Goal: Transaction & Acquisition: Purchase product/service

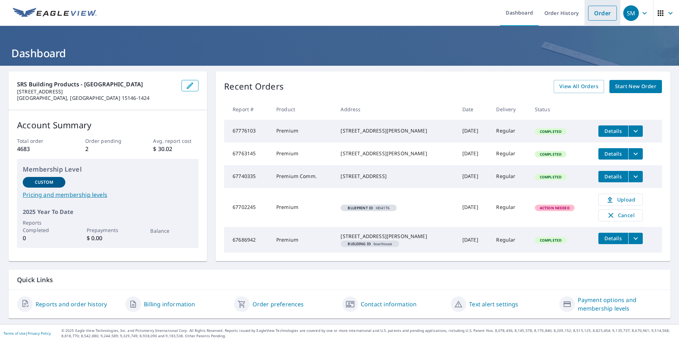
click at [591, 16] on link "Order" at bounding box center [602, 13] width 29 height 15
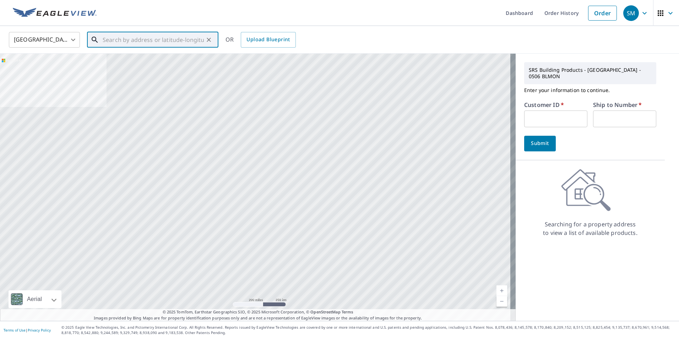
click at [157, 39] on input "text" at bounding box center [153, 40] width 101 height 20
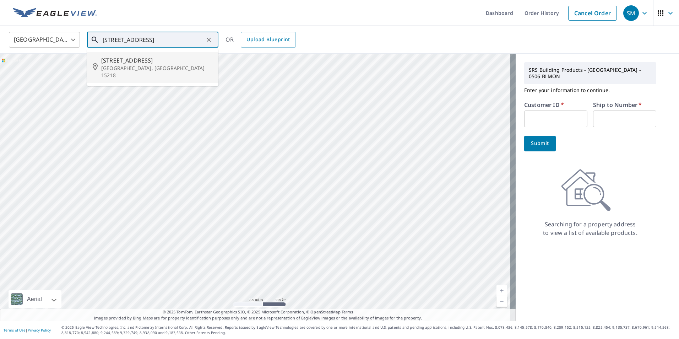
click at [151, 65] on p "[GEOGRAPHIC_DATA], [GEOGRAPHIC_DATA] 15218" at bounding box center [156, 72] width 111 height 14
type input "[STREET_ADDRESS]"
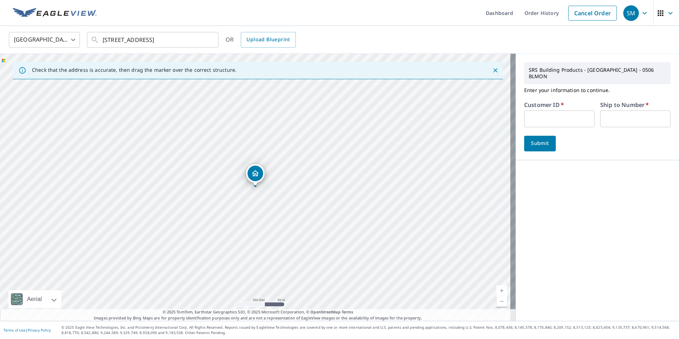
click at [562, 115] on input "text" at bounding box center [559, 118] width 70 height 17
type input "PCS505"
click at [621, 110] on input "text" at bounding box center [635, 118] width 70 height 17
type input "1"
click at [534, 139] on span "Submit" at bounding box center [540, 143] width 20 height 9
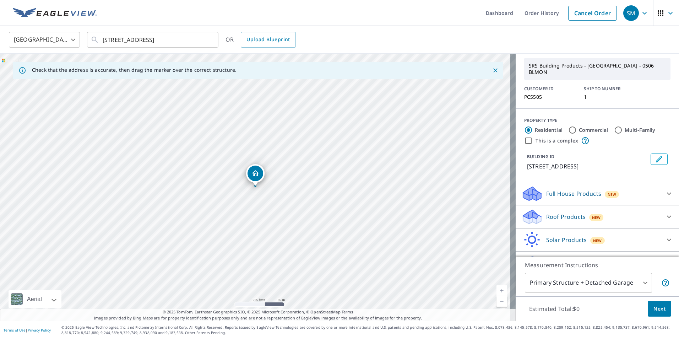
scroll to position [35, 0]
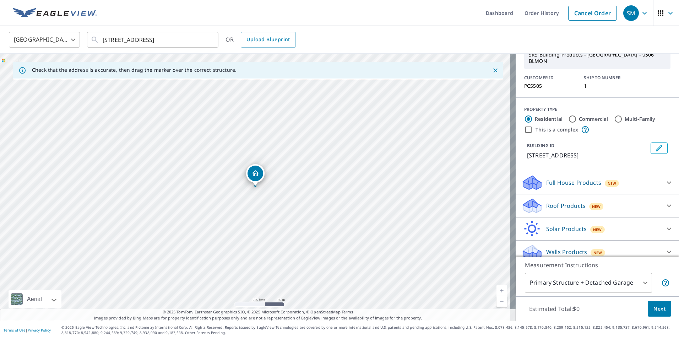
click at [561, 201] on p "Roof Products" at bounding box center [565, 205] width 39 height 9
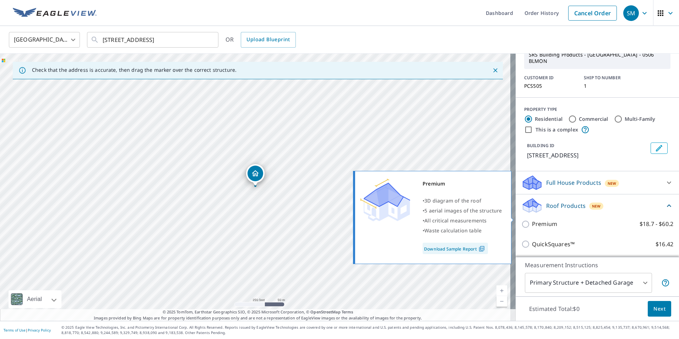
click at [532, 219] on p "Premium" at bounding box center [544, 223] width 25 height 9
click at [532, 220] on input "Premium $18.7 - $60.2" at bounding box center [526, 224] width 11 height 9
checkbox input "true"
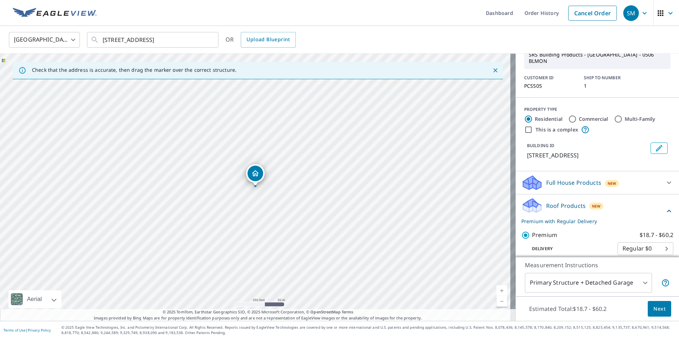
click at [654, 308] on span "Next" at bounding box center [659, 308] width 12 height 9
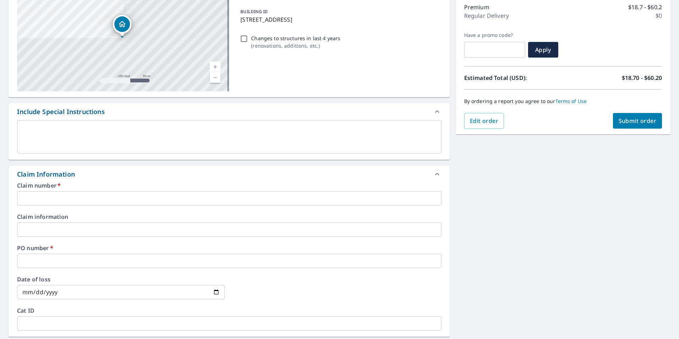
scroll to position [106, 0]
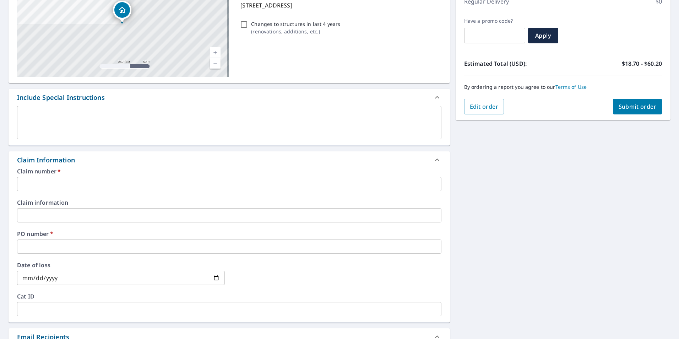
click at [105, 184] on input "text" at bounding box center [229, 184] width 424 height 14
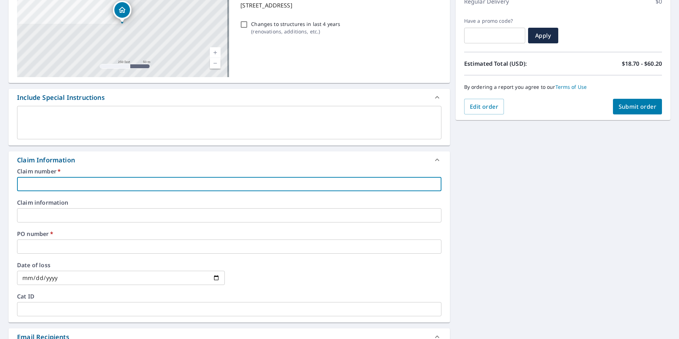
type input "PCS505"
checkbox input "true"
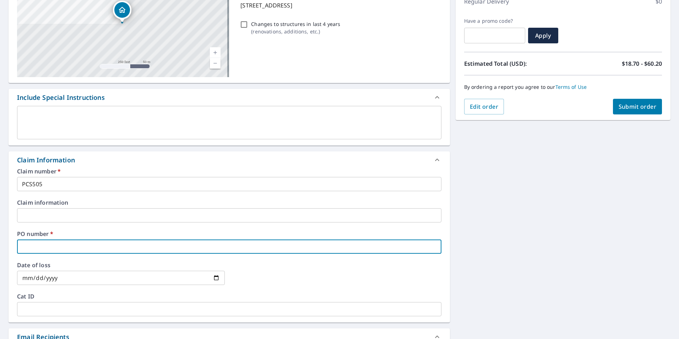
click at [76, 245] on input "text" at bounding box center [229, 246] width 424 height 14
type input "4"
checkbox input "true"
type input "41"
checkbox input "true"
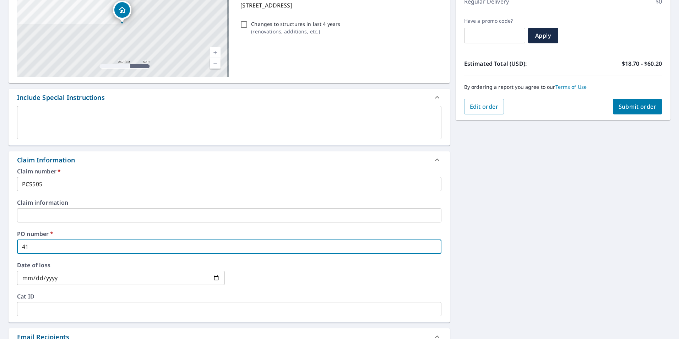
type input "419"
checkbox input "true"
type input "419"
checkbox input "true"
type input "419 W"
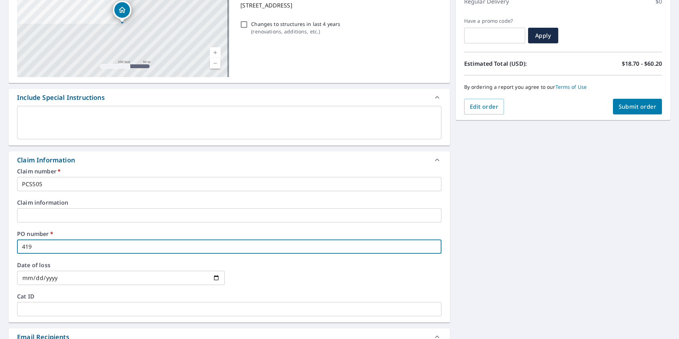
checkbox input "true"
type input "419 WI"
checkbox input "true"
type input "419 WIL"
checkbox input "true"
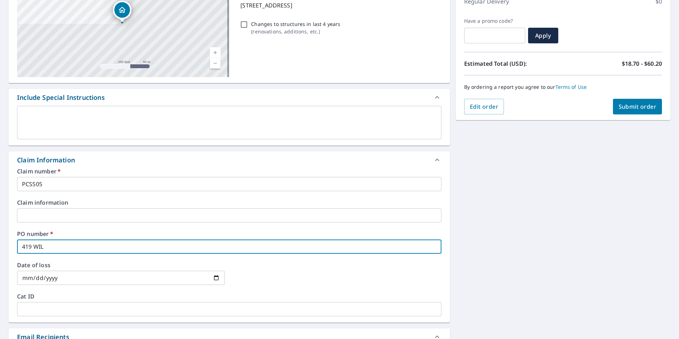
type input "419 WILL"
checkbox input "true"
type input "419 WILLO"
checkbox input "true"
type input "419 WILLOW"
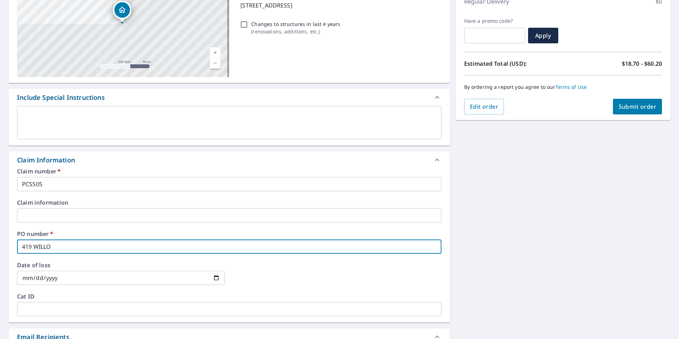
checkbox input "true"
type input "419 WILLOW"
checkbox input "true"
type input "419 WILLOW P"
checkbox input "true"
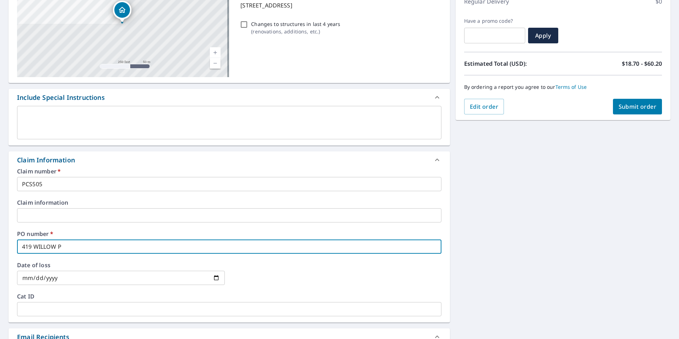
type input "419 WILLOW PL"
checkbox input "true"
type input "419 WILLOW PLA"
checkbox input "true"
type input "419 WILLOW PLAC"
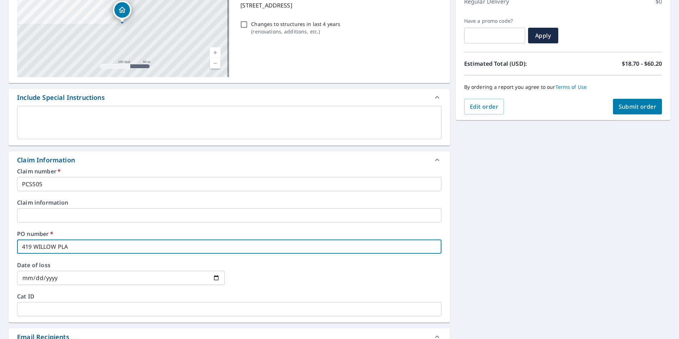
checkbox input "true"
type input "[STREET_ADDRESS]"
checkbox input "true"
type input "[STREET_ADDRESS],"
checkbox input "true"
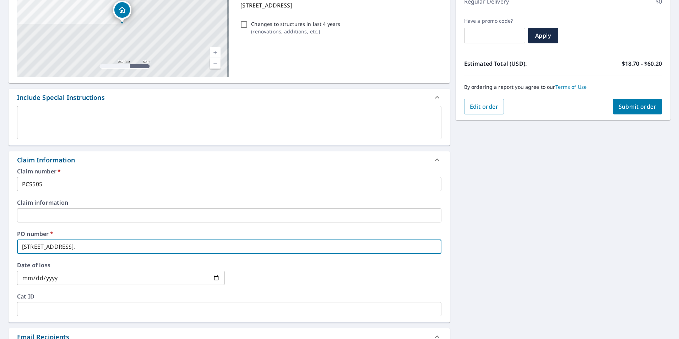
type input "[STREET_ADDRESS],"
checkbox input "true"
type input "[STREET_ADDRESS]"
checkbox input "true"
type input "[STREET_ADDRESS]"
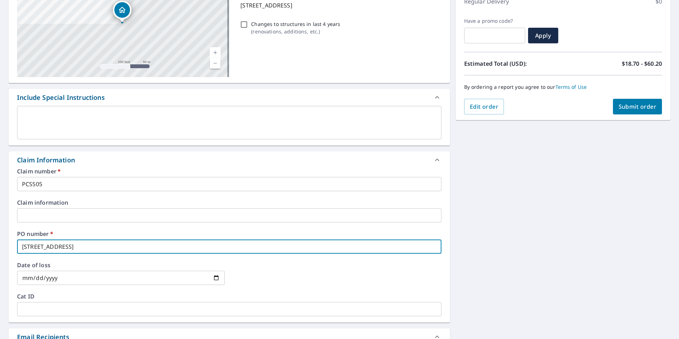
checkbox input "true"
type input "[STREET_ADDRESS]"
checkbox input "true"
type input "[STREET_ADDRESS]"
checkbox input "true"
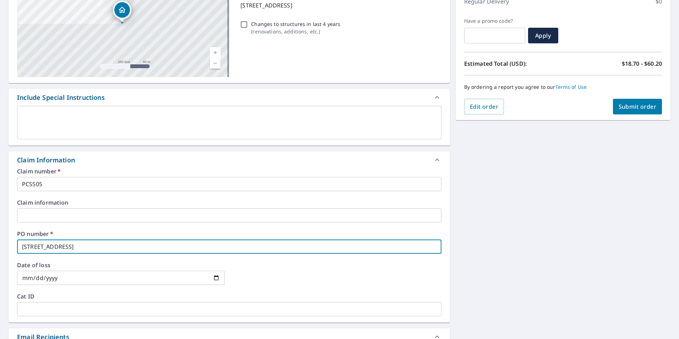
type input "[STREET_ADDRESS]"
checkbox input "true"
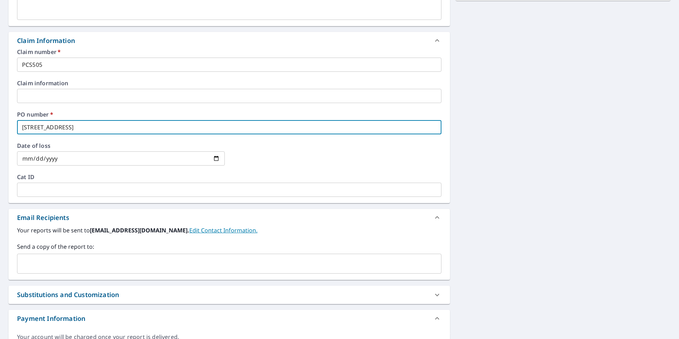
scroll to position [248, 0]
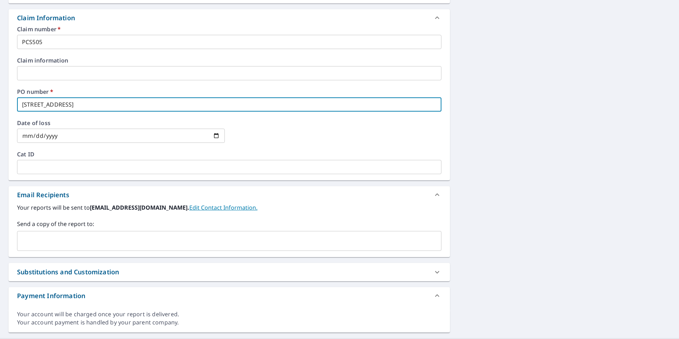
type input "[STREET_ADDRESS]"
click at [117, 246] on input "text" at bounding box center [223, 240] width 407 height 13
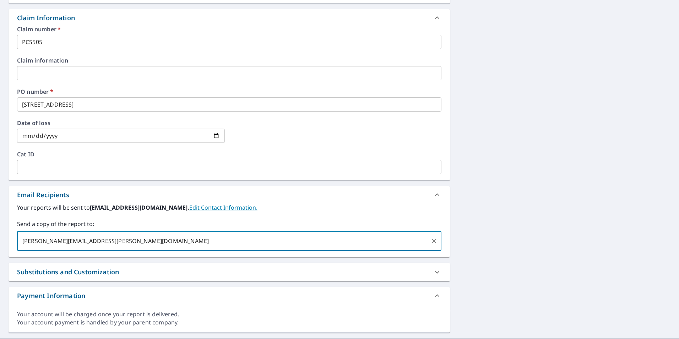
scroll to position [106, 0]
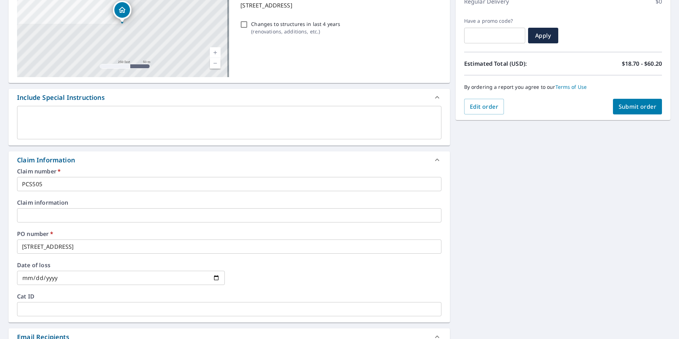
type input "[PERSON_NAME][EMAIL_ADDRESS][PERSON_NAME][DOMAIN_NAME]"
click at [638, 108] on span "Submit order" at bounding box center [637, 107] width 38 height 8
checkbox input "true"
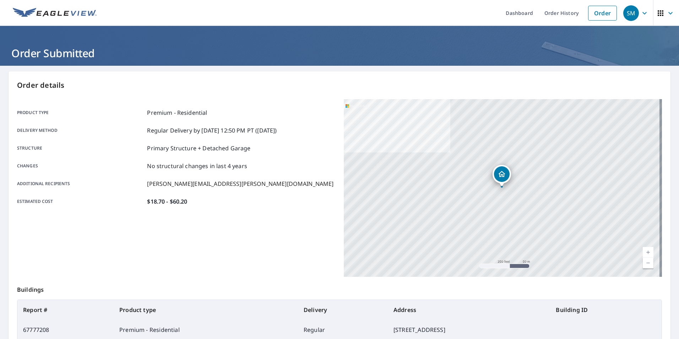
click at [642, 13] on icon "button" at bounding box center [644, 13] width 4 height 2
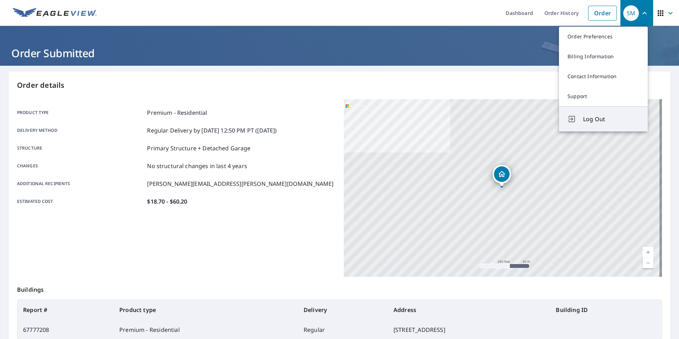
click at [605, 116] on span "Log Out" at bounding box center [611, 119] width 56 height 9
